Goal: Task Accomplishment & Management: Use online tool/utility

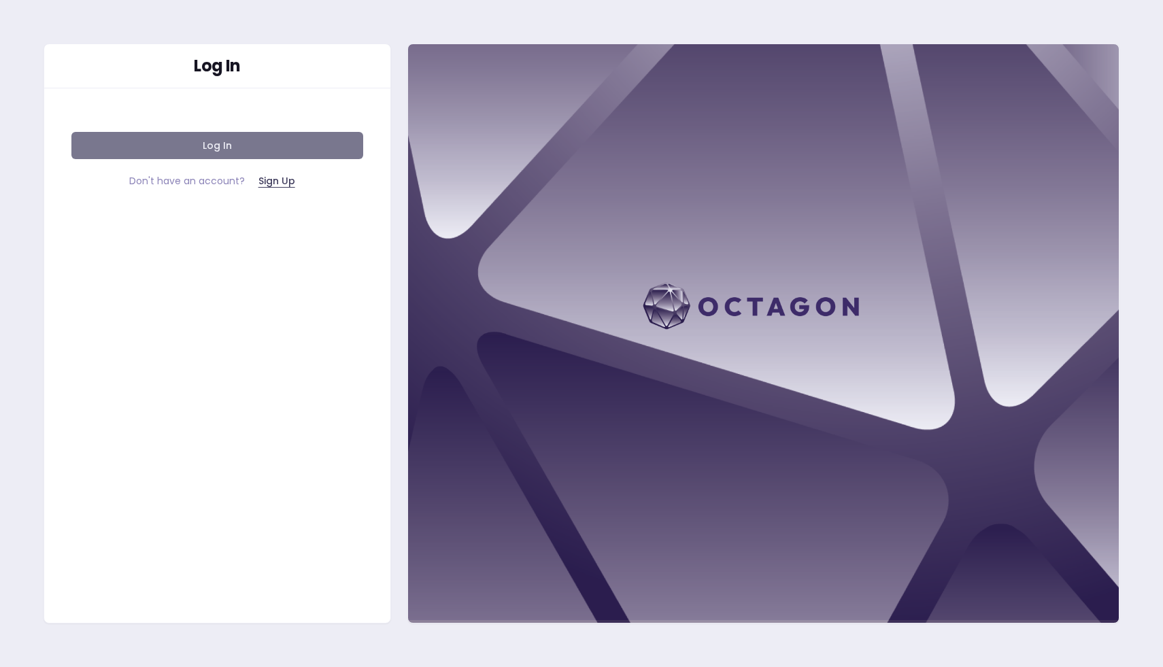
click at [209, 154] on button "Log In" at bounding box center [217, 145] width 292 height 27
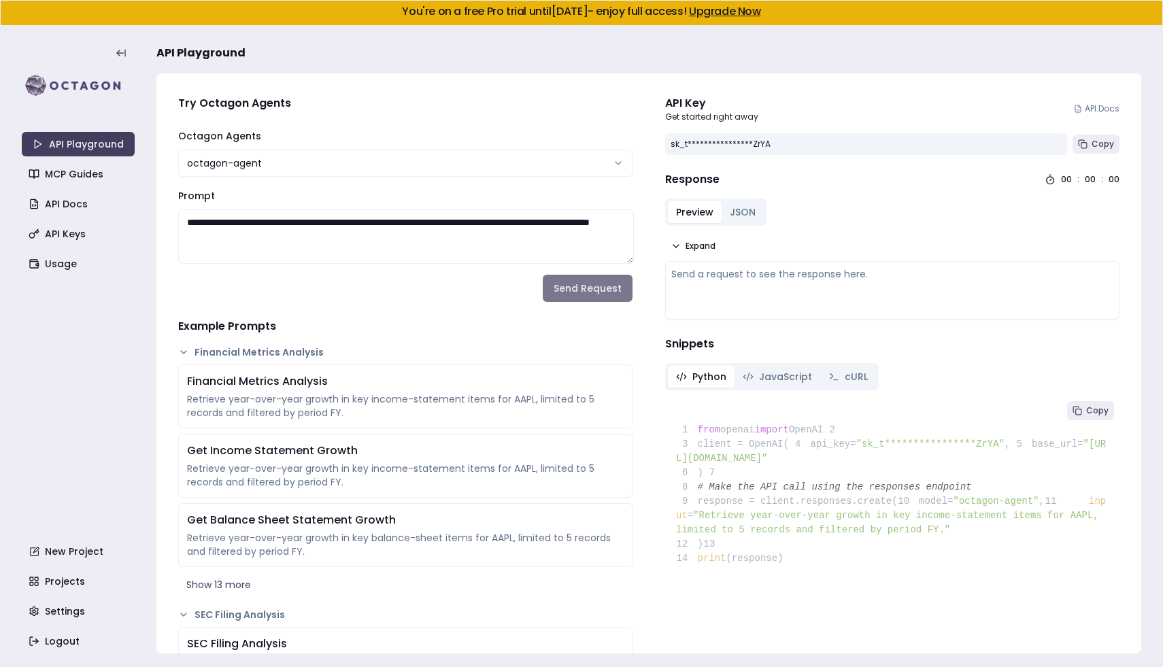
click at [568, 286] on button "Send Request" at bounding box center [588, 288] width 90 height 27
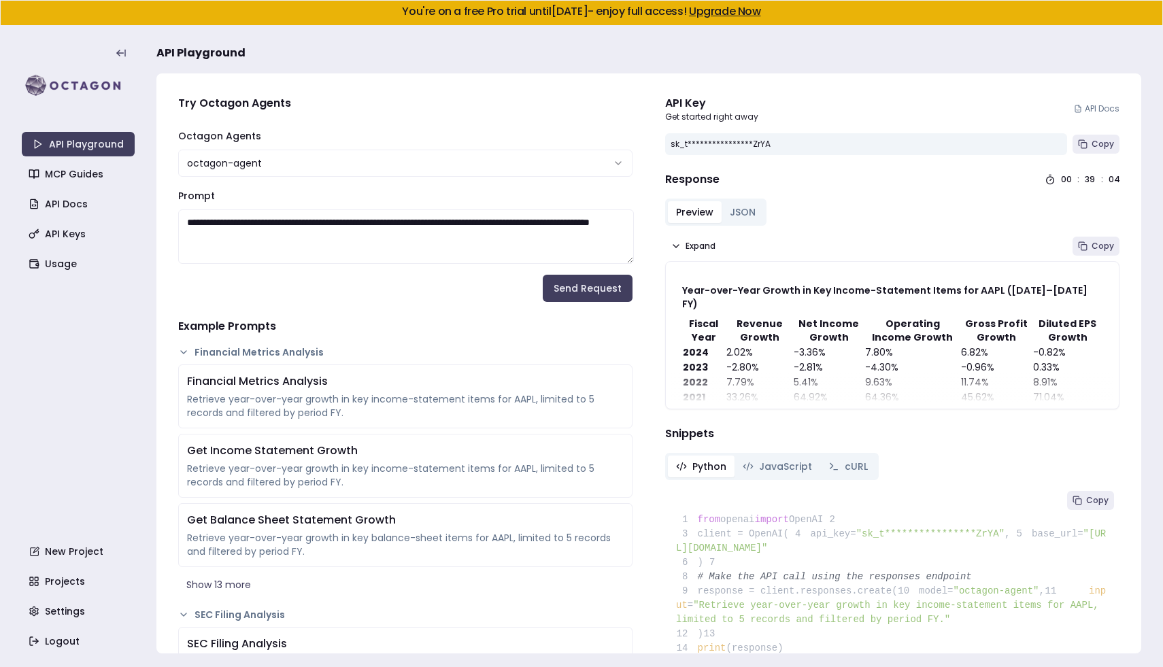
click at [594, 139] on div "**********" at bounding box center [405, 152] width 454 height 49
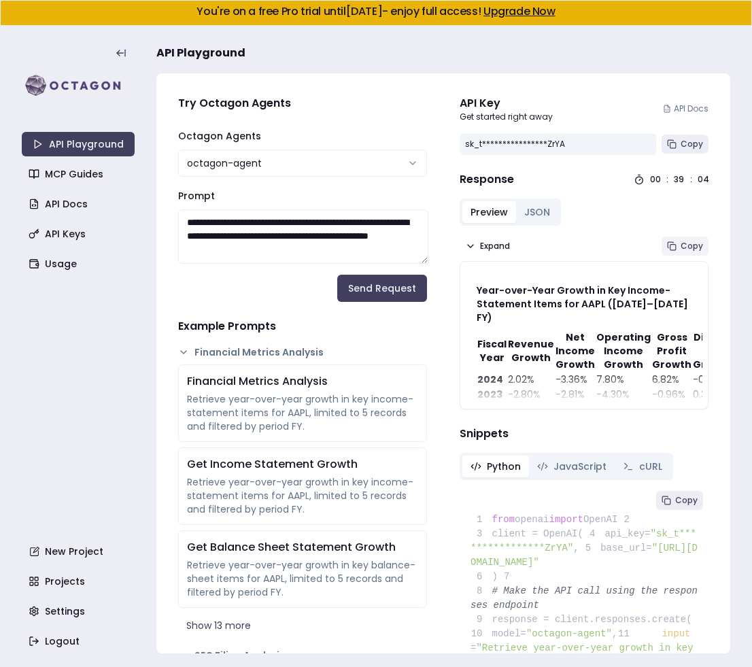
click at [667, 248] on button "Copy" at bounding box center [685, 246] width 47 height 19
click at [599, 255] on div "Expand Copy" at bounding box center [584, 246] width 249 height 19
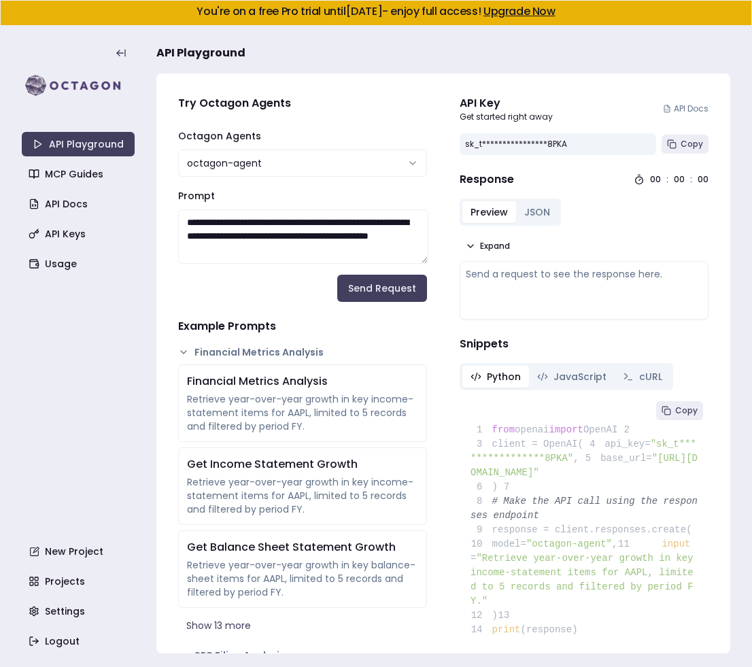
click at [678, 239] on div "Expand" at bounding box center [584, 246] width 249 height 19
click at [402, 291] on button "Send Request" at bounding box center [382, 288] width 90 height 27
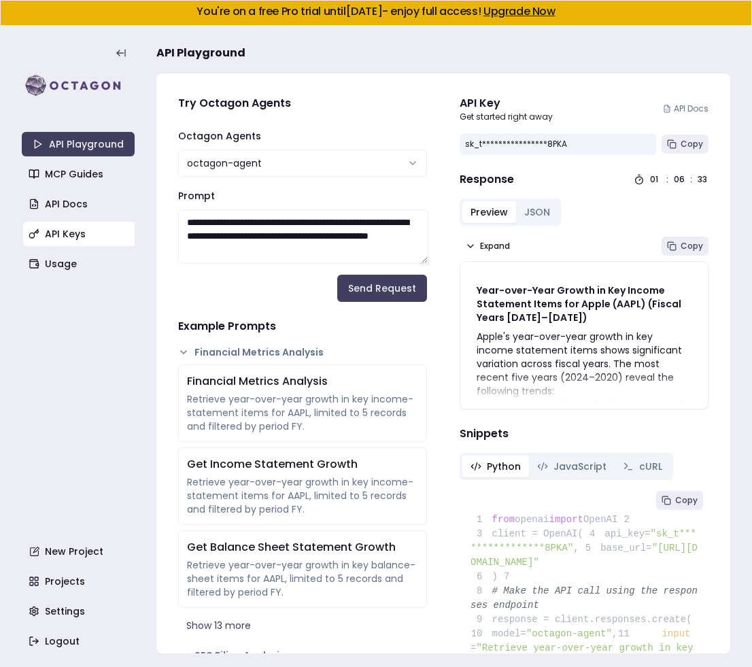
click at [76, 240] on link "API Keys" at bounding box center [79, 234] width 113 height 24
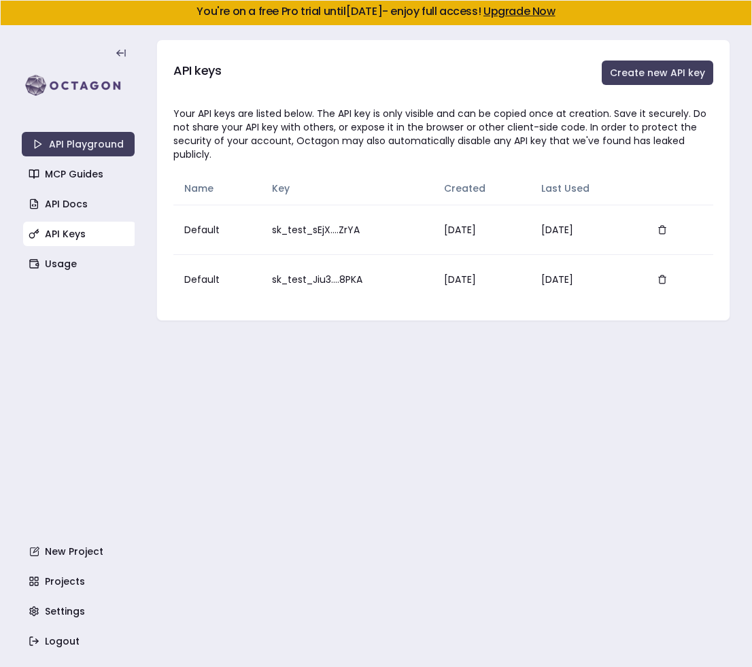
click at [278, 407] on main "API keys Create new API key Your API keys are listed below. The API key is only…" at bounding box center [443, 346] width 574 height 641
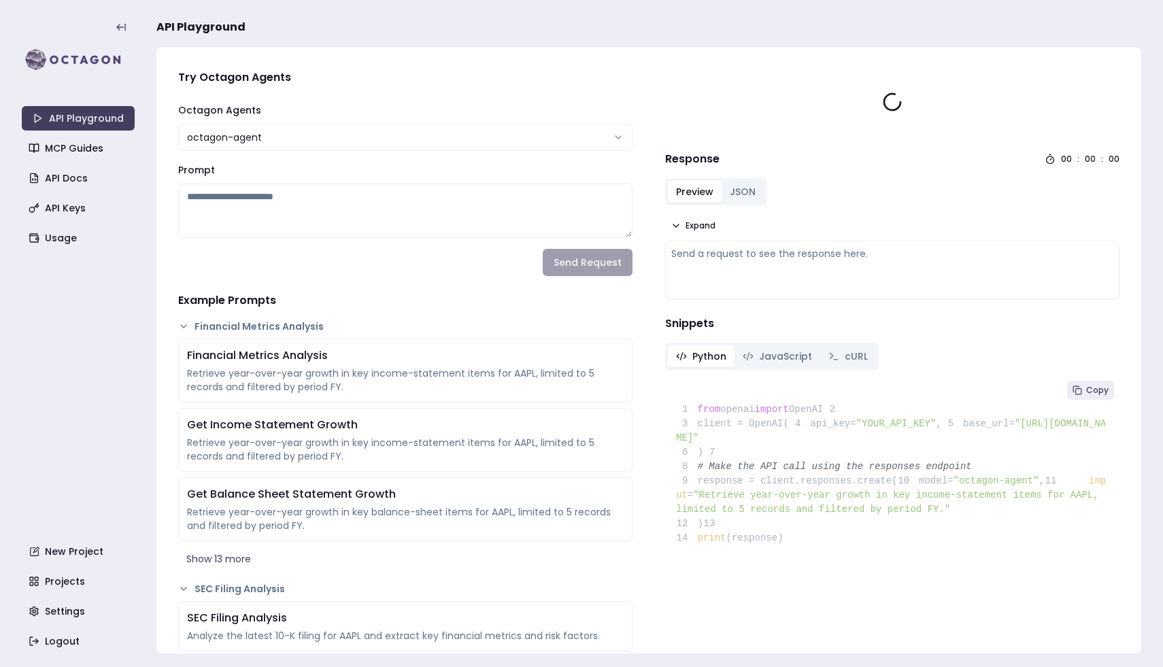
type textarea "**********"
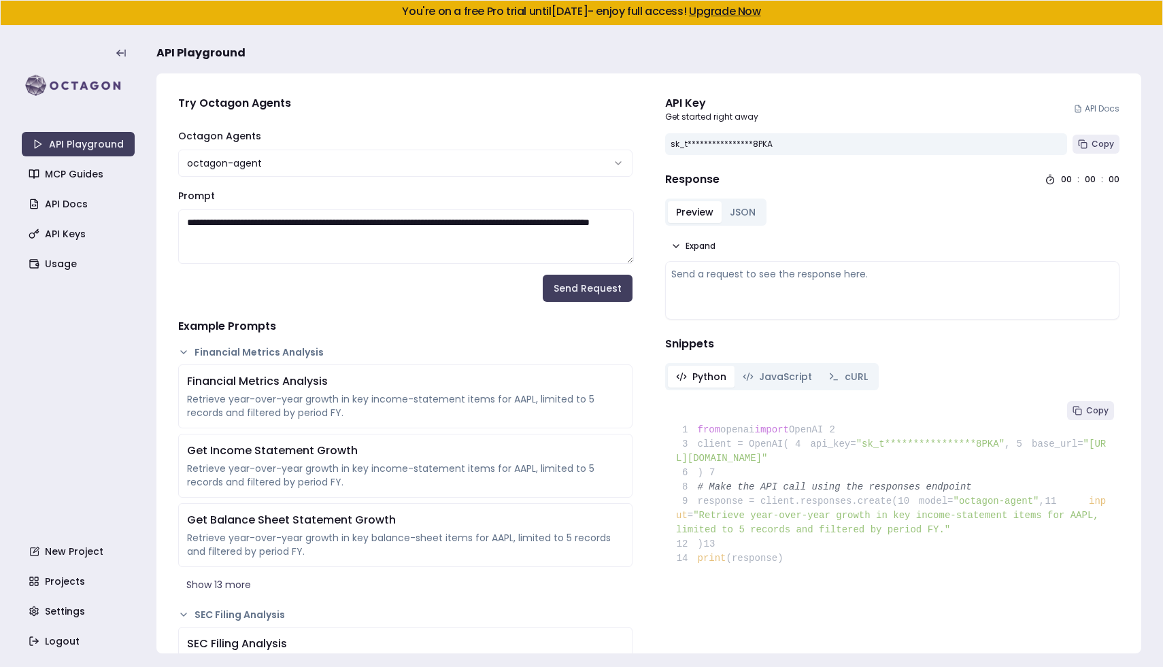
click at [642, 390] on div "**********" at bounding box center [648, 363] width 984 height 580
click at [566, 287] on button "Send Request" at bounding box center [588, 288] width 90 height 27
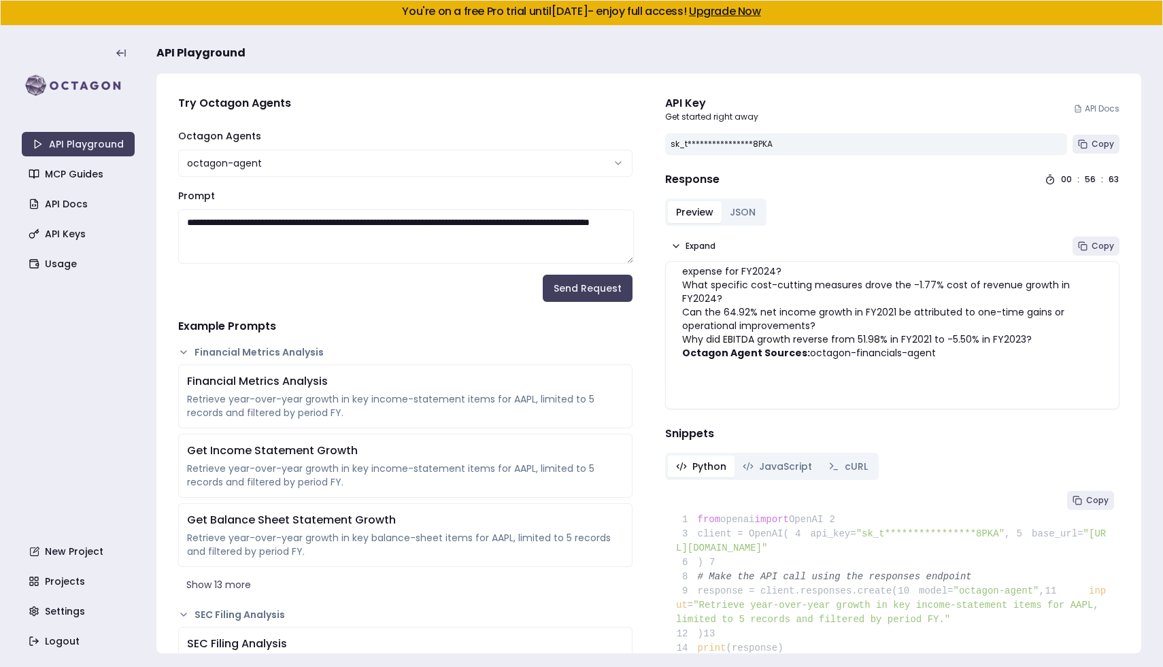
scroll to position [519, 0]
click at [56, 269] on link "Usage" at bounding box center [79, 264] width 113 height 24
click at [591, 281] on button "Send Request" at bounding box center [588, 288] width 90 height 27
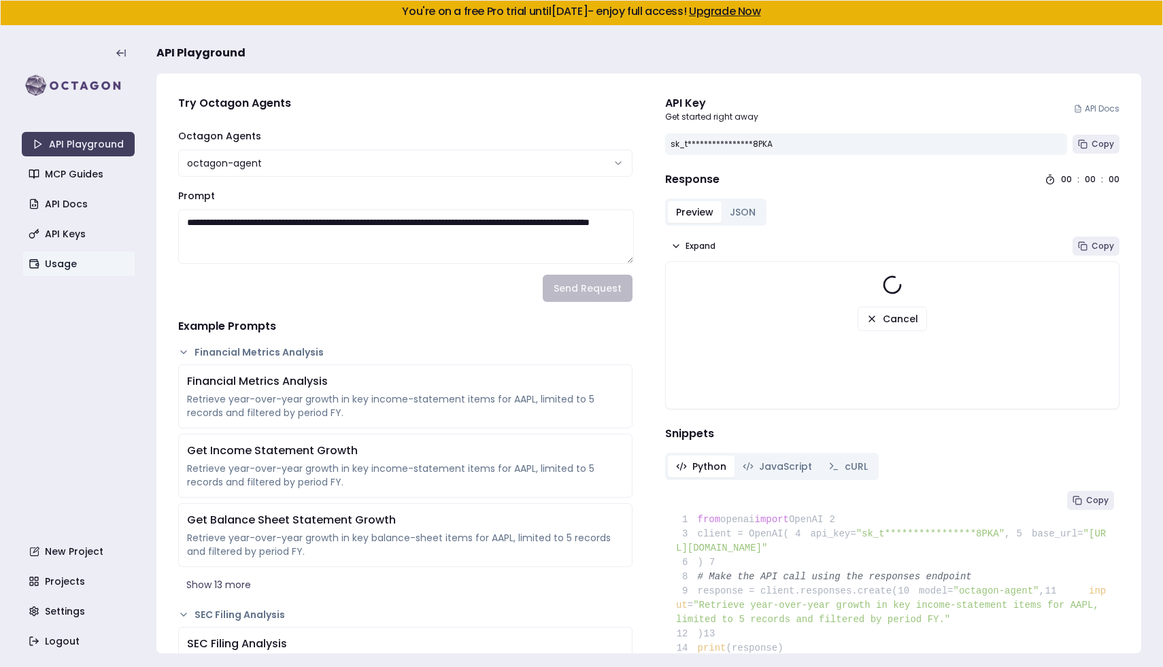
scroll to position [33, 0]
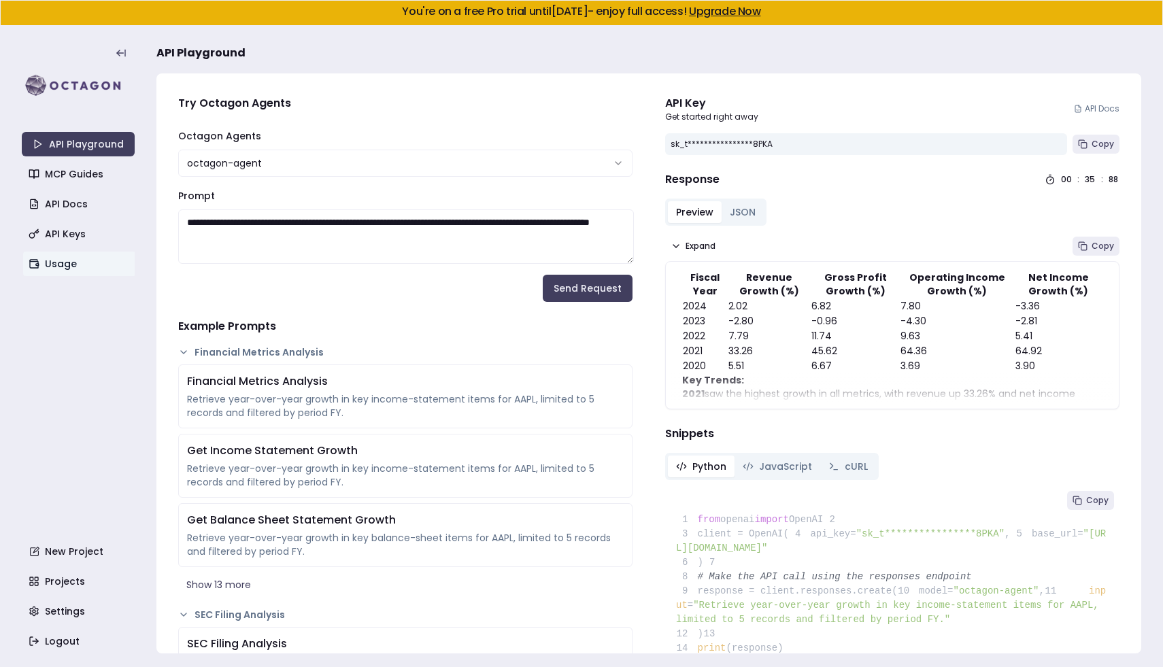
click at [301, 323] on h4 "Example Prompts" at bounding box center [405, 326] width 454 height 16
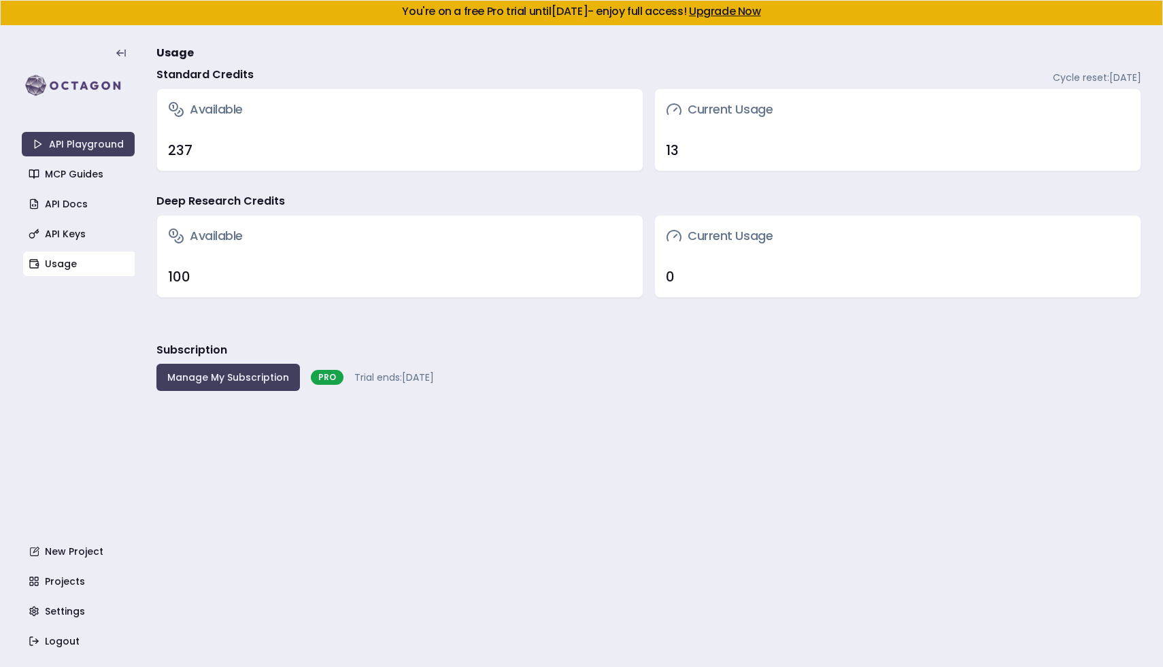
click at [585, 106] on div "Available" at bounding box center [399, 109] width 485 height 41
click at [628, 340] on main "Usage Standard Credits Cycle reset: [DATE] Available 237 Current Usage 13 Deep …" at bounding box center [648, 346] width 984 height 641
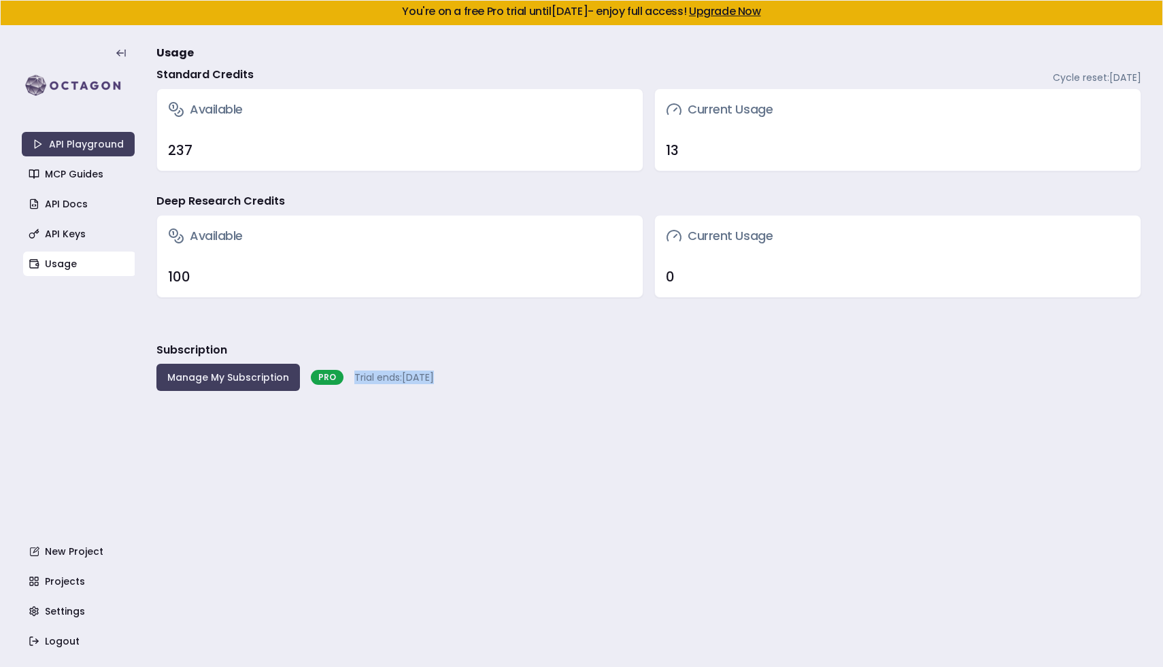
click at [628, 340] on main "Usage Standard Credits Cycle reset: [DATE] Available 237 Current Usage 13 Deep …" at bounding box center [648, 346] width 984 height 641
